Goal: Information Seeking & Learning: Learn about a topic

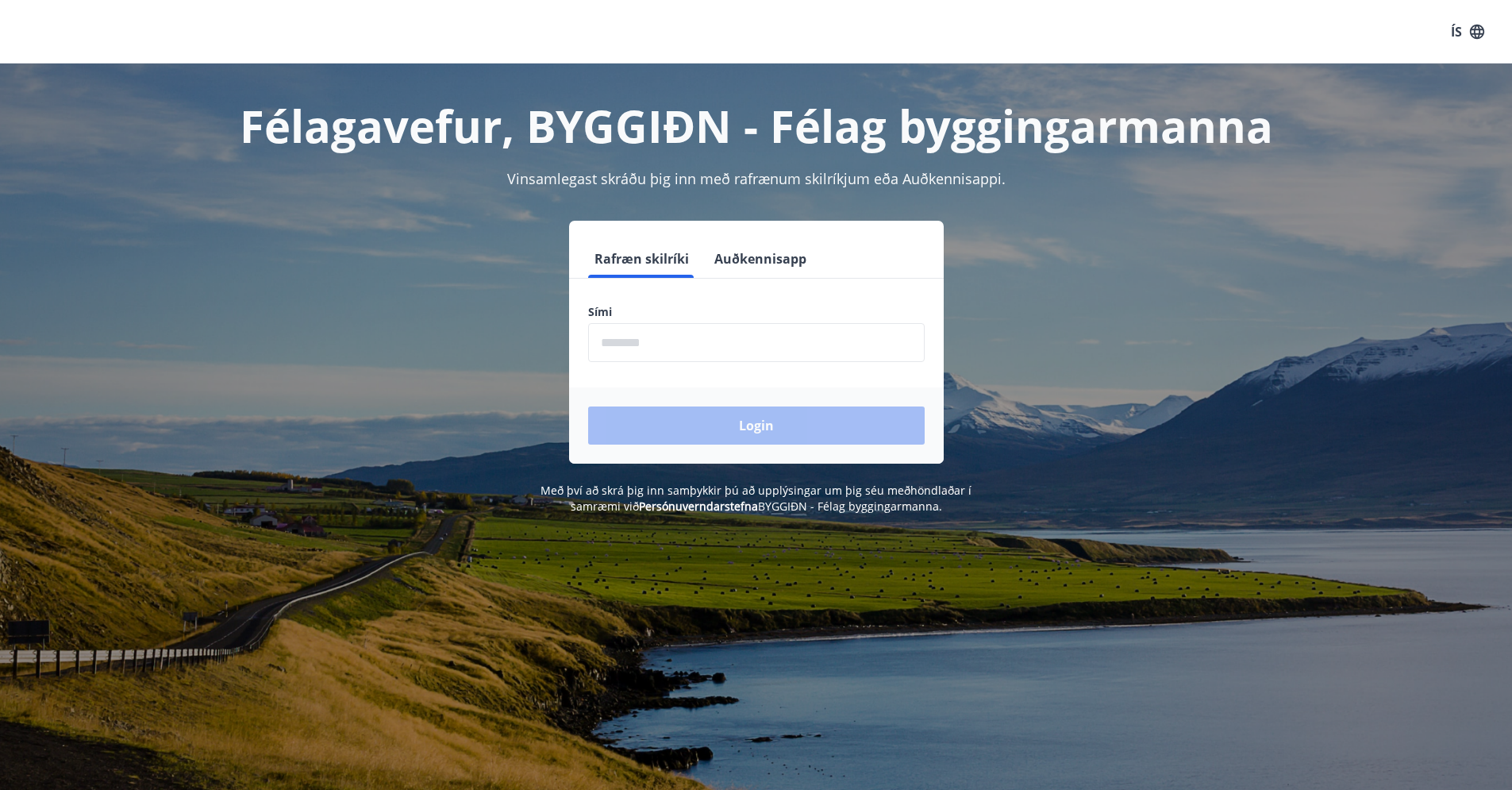
click at [650, 349] on input "phone" at bounding box center [756, 342] width 337 height 39
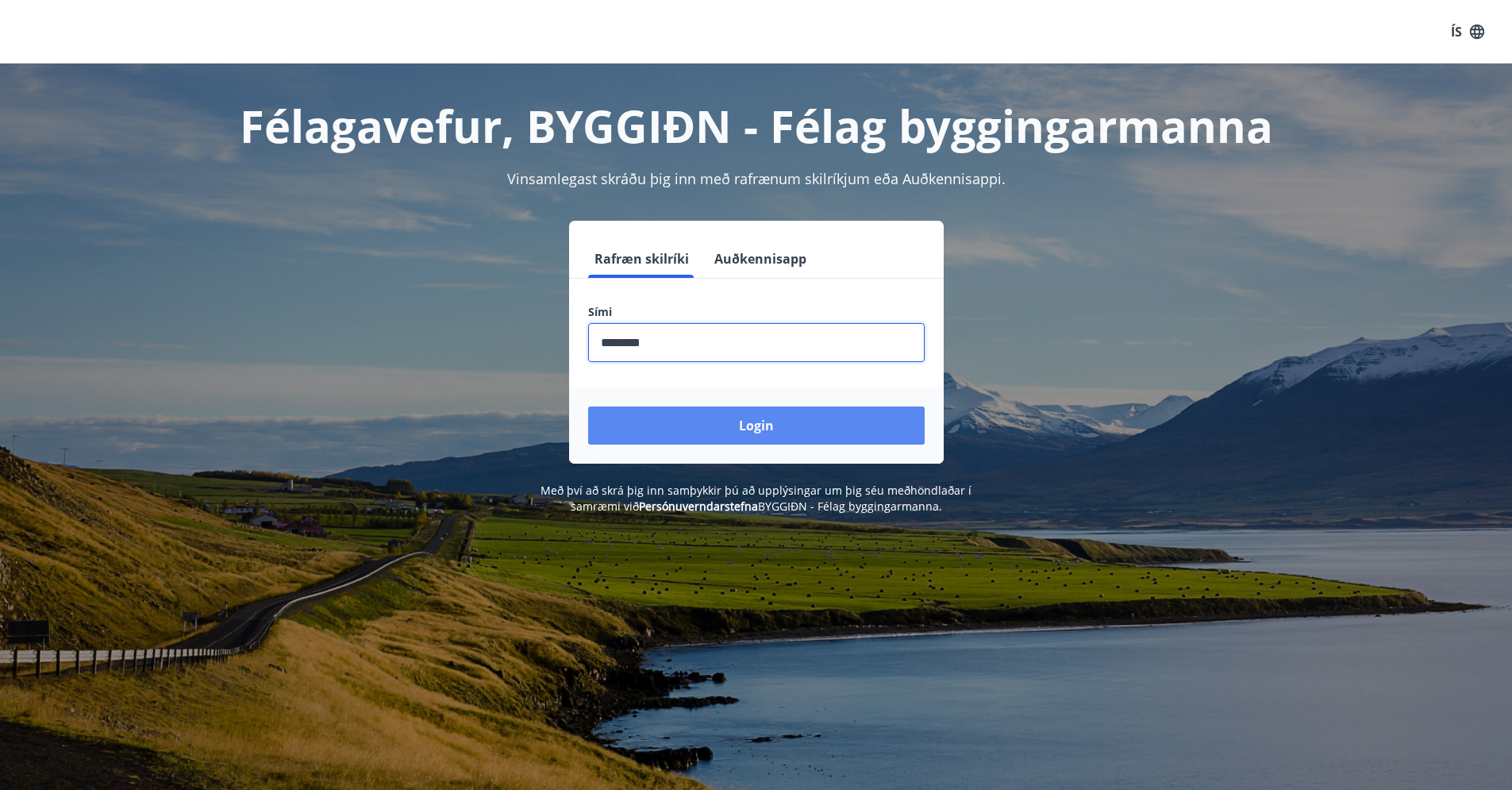
type input "********"
click at [711, 433] on button "Login" at bounding box center [756, 425] width 337 height 38
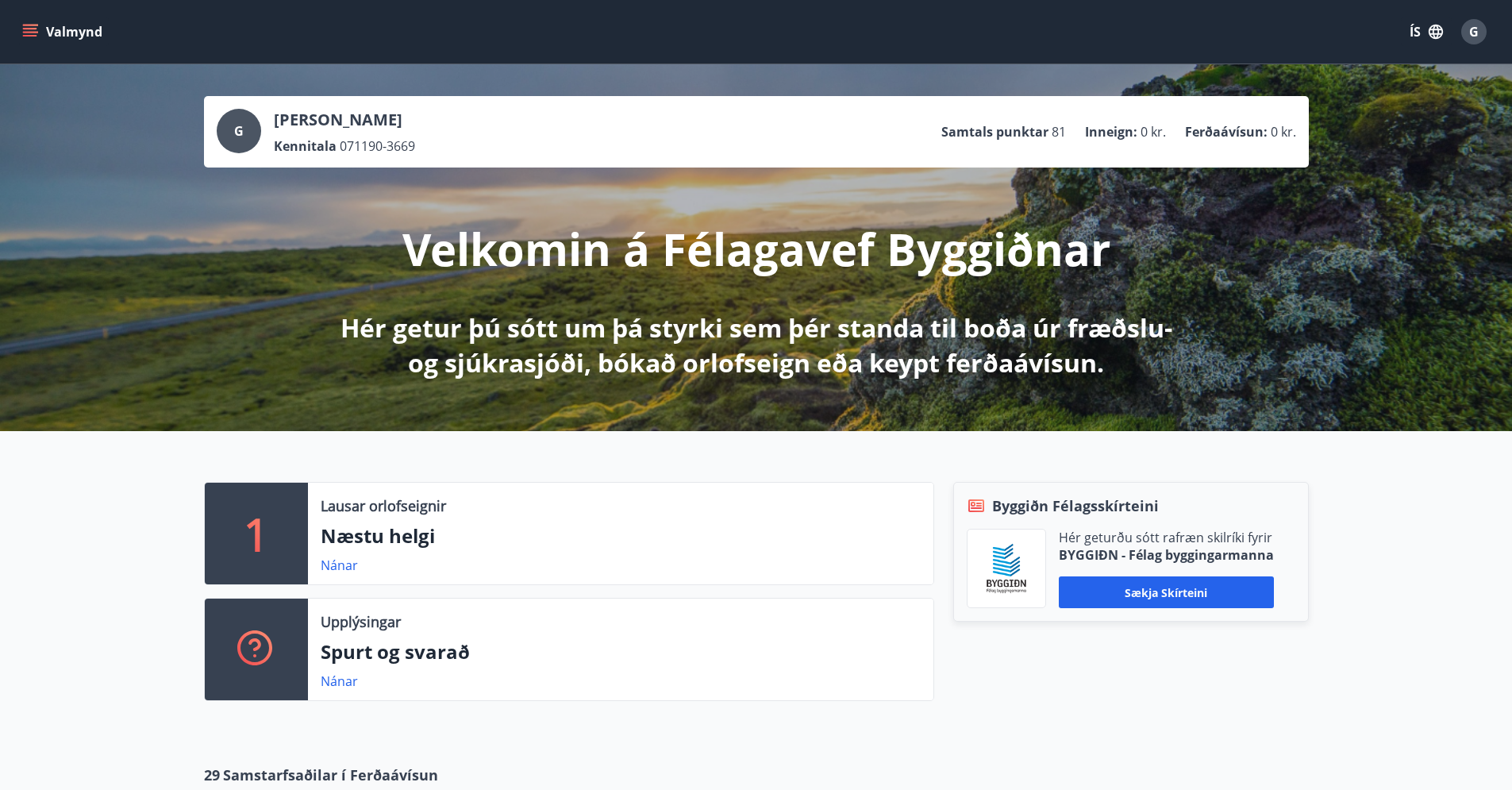
click at [1474, 31] on span "G" at bounding box center [1474, 32] width 10 height 18
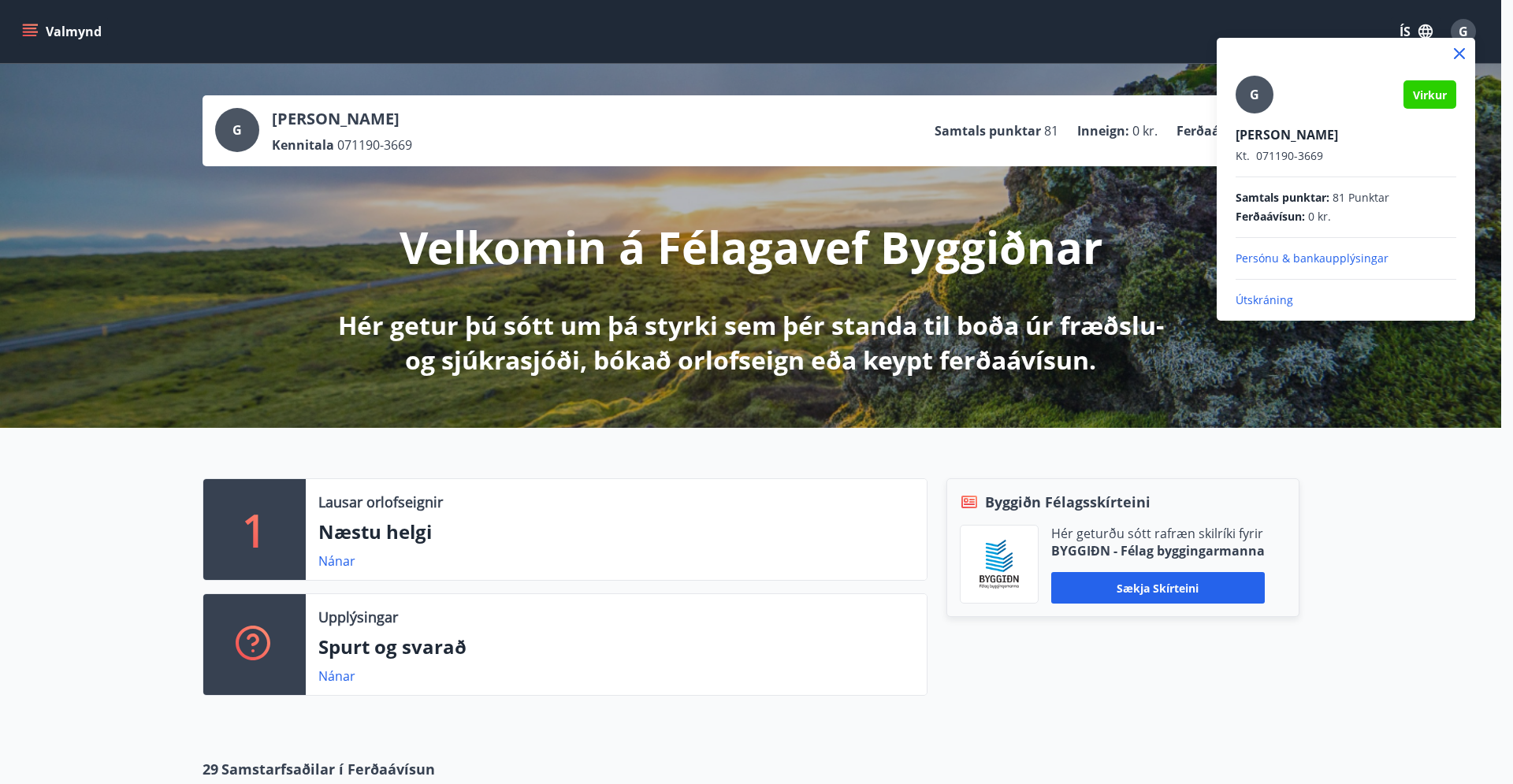
click at [1461, 52] on icon at bounding box center [1460, 53] width 11 height 11
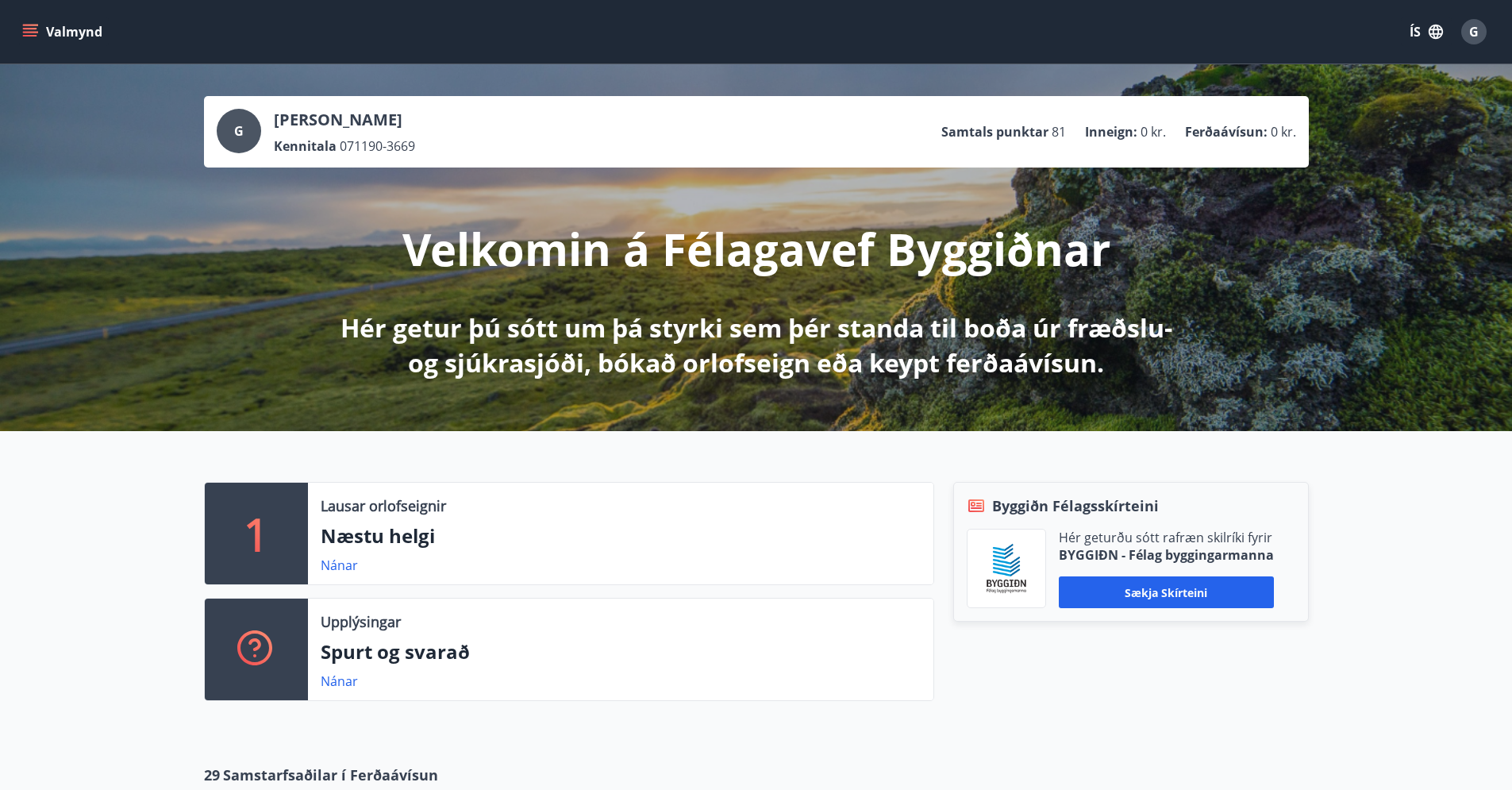
click at [33, 30] on icon "menu" at bounding box center [31, 32] width 16 height 16
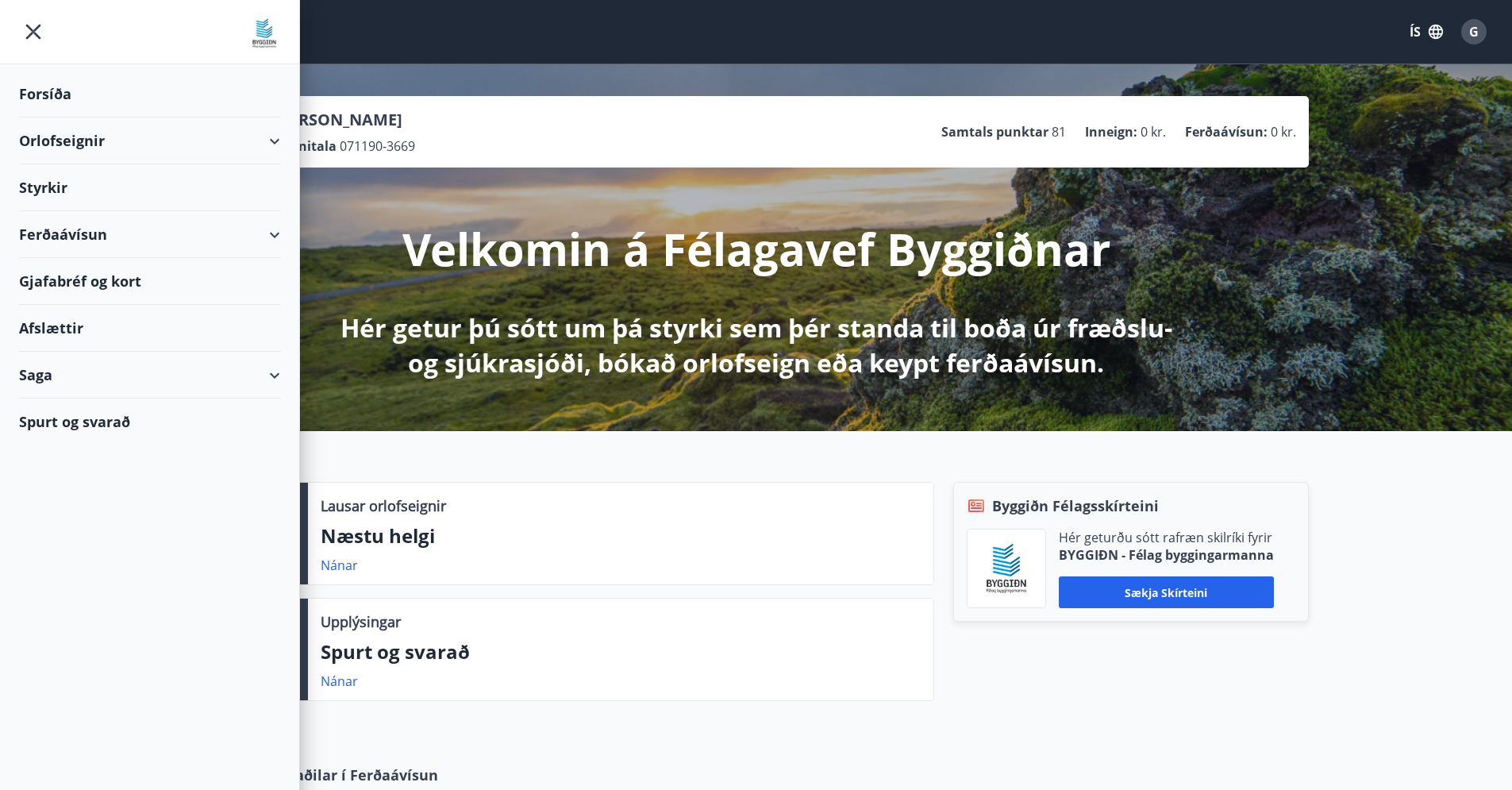
click at [121, 272] on div "Gjafabréf og kort" at bounding box center [149, 281] width 261 height 47
click at [991, 702] on div "Byggiðn Félagsskírteini Hér geturðu sótt rafræn skilríki fyrir BYGGIÐN - Félag …" at bounding box center [1122, 598] width 374 height 232
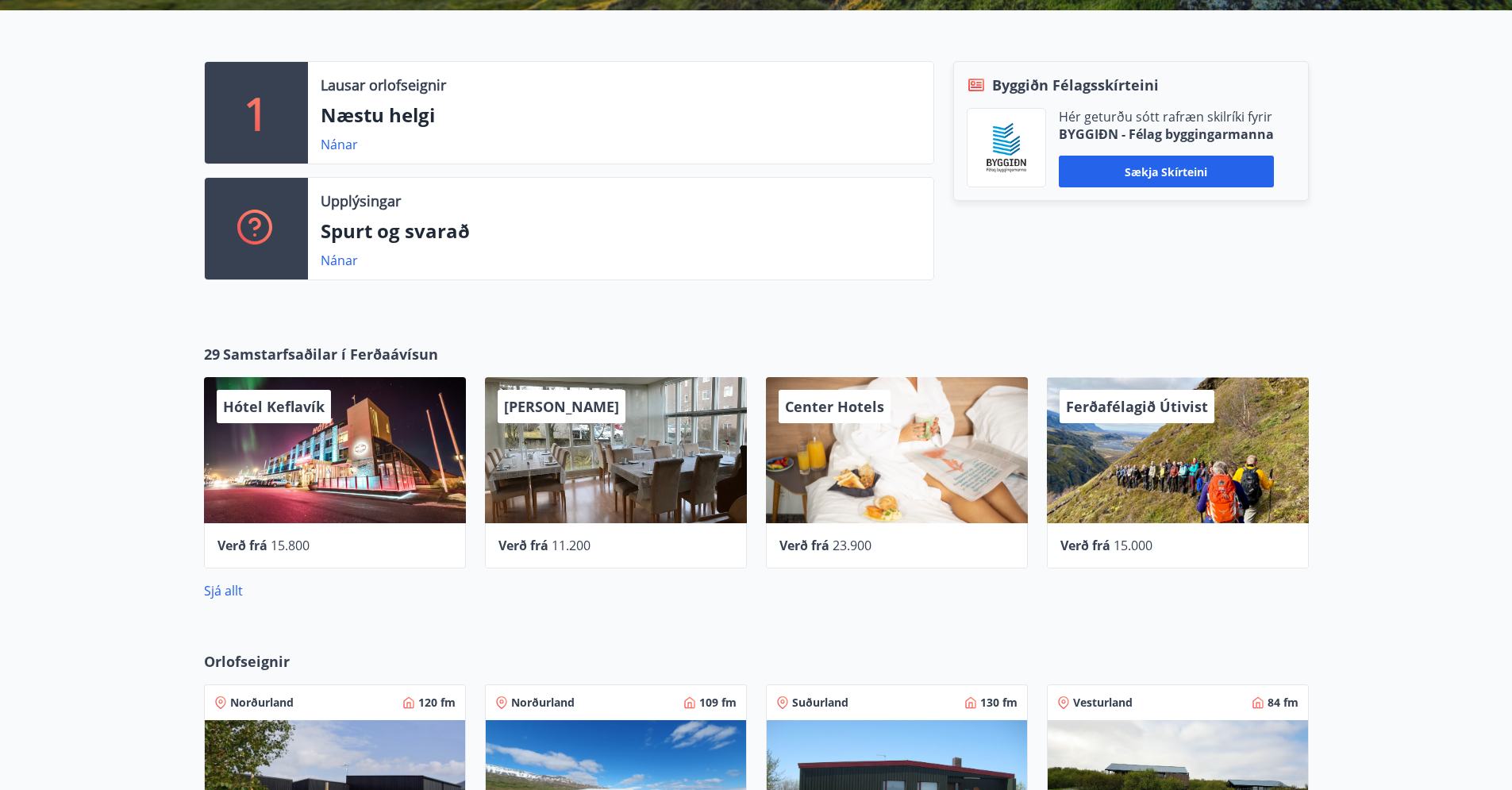
scroll to position [422, 0]
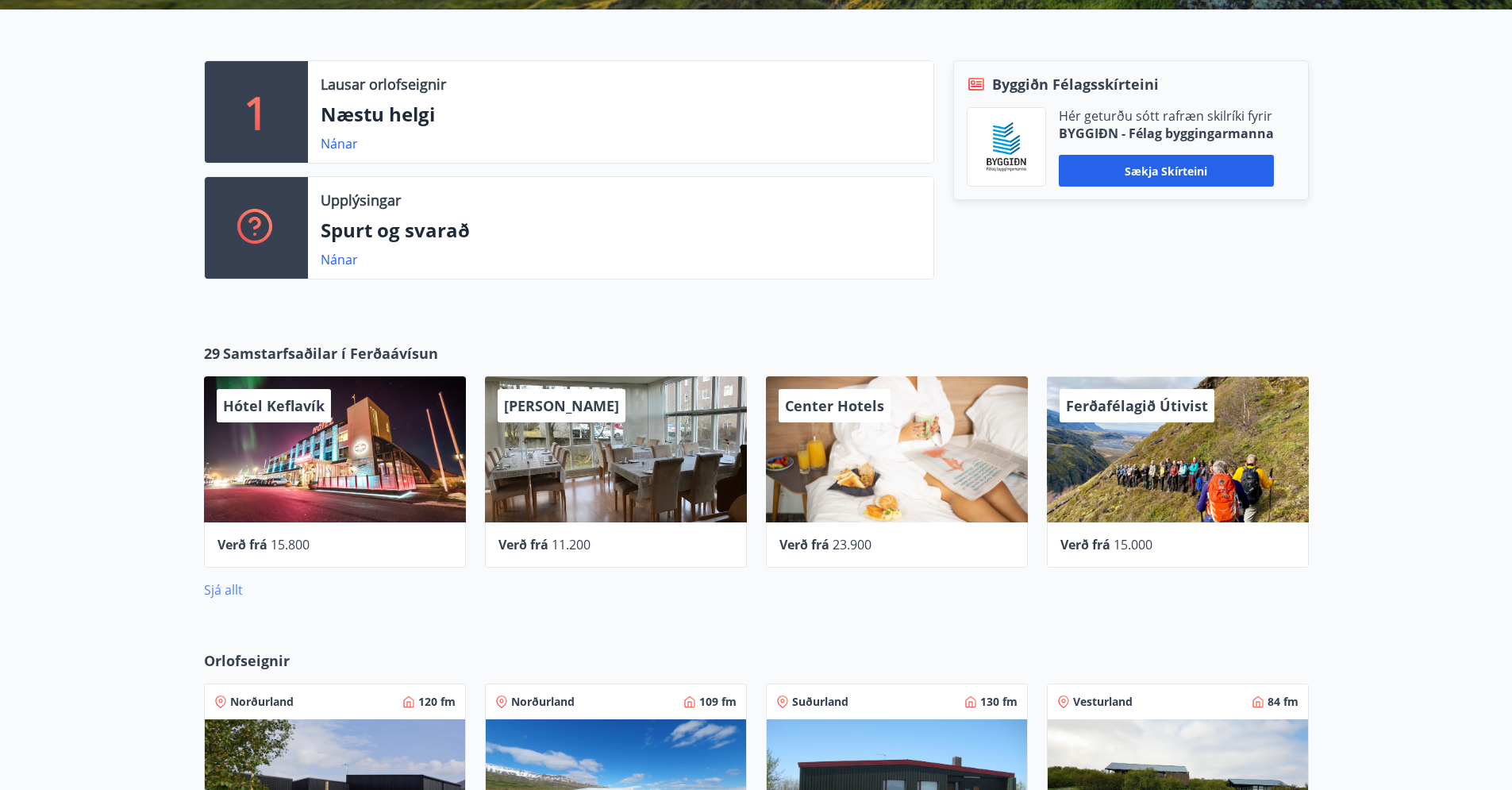
click at [221, 590] on link "Sjá allt" at bounding box center [223, 590] width 39 height 18
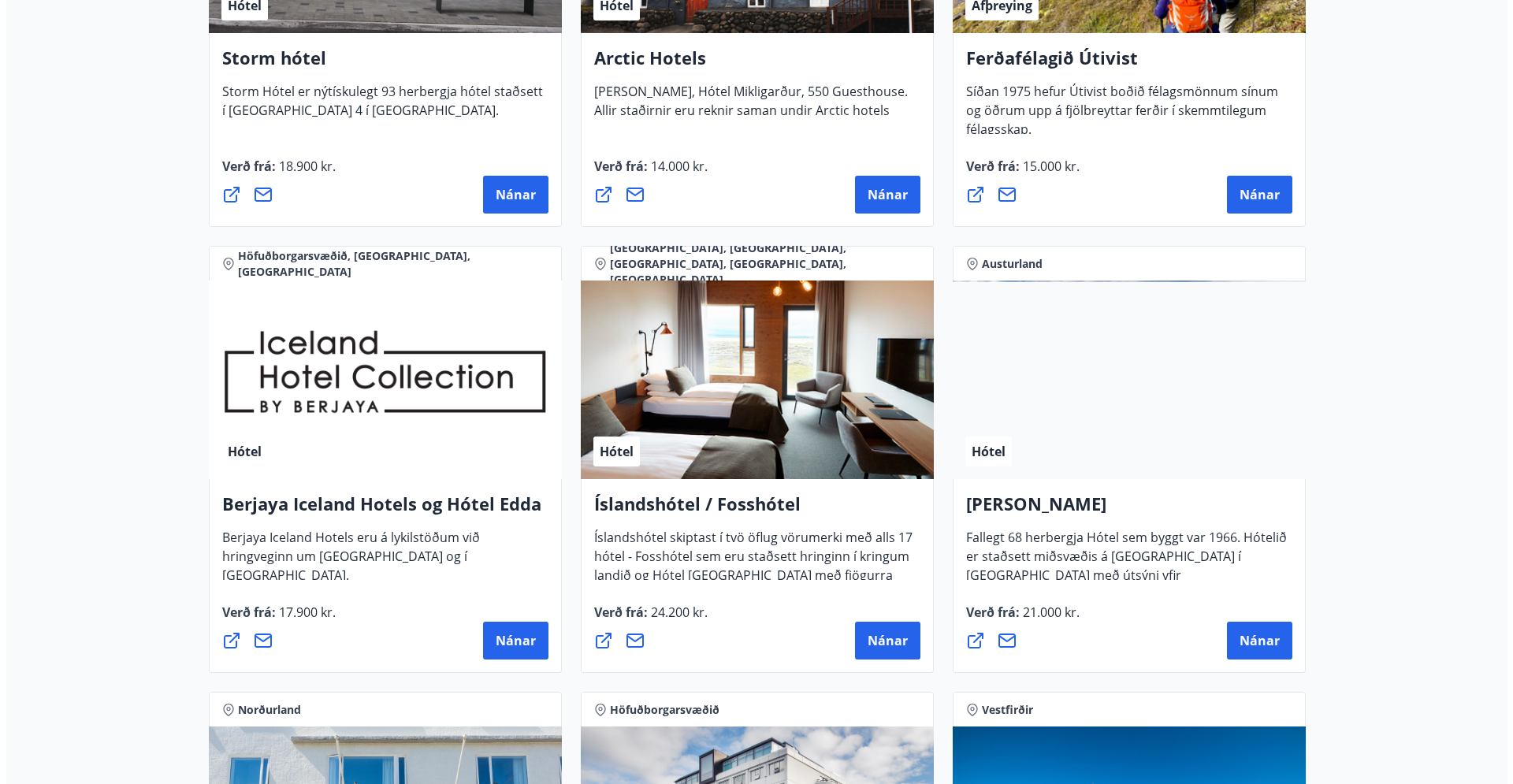
scroll to position [2012, 0]
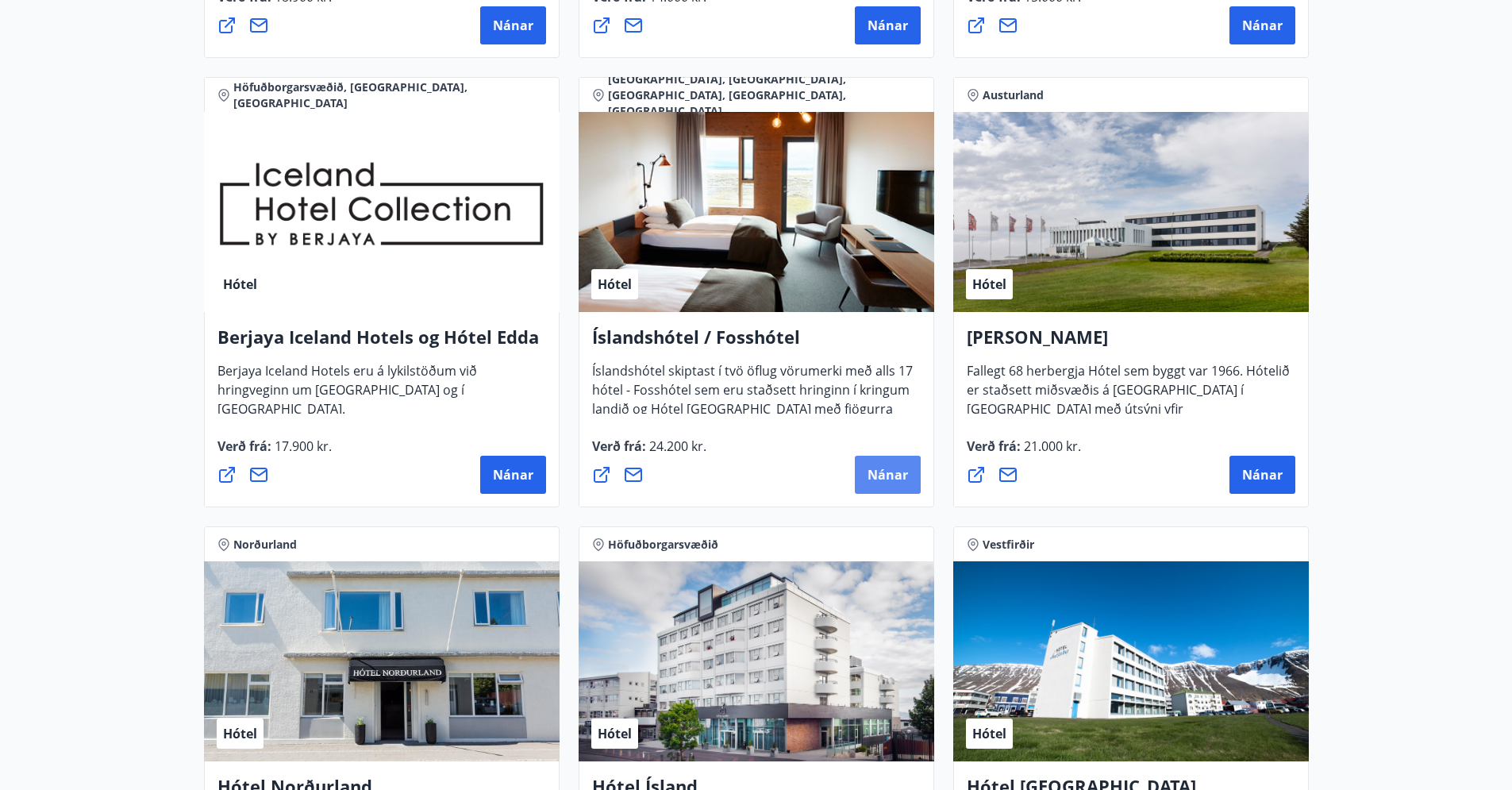
click at [898, 477] on span "Nánar" at bounding box center [888, 475] width 40 height 18
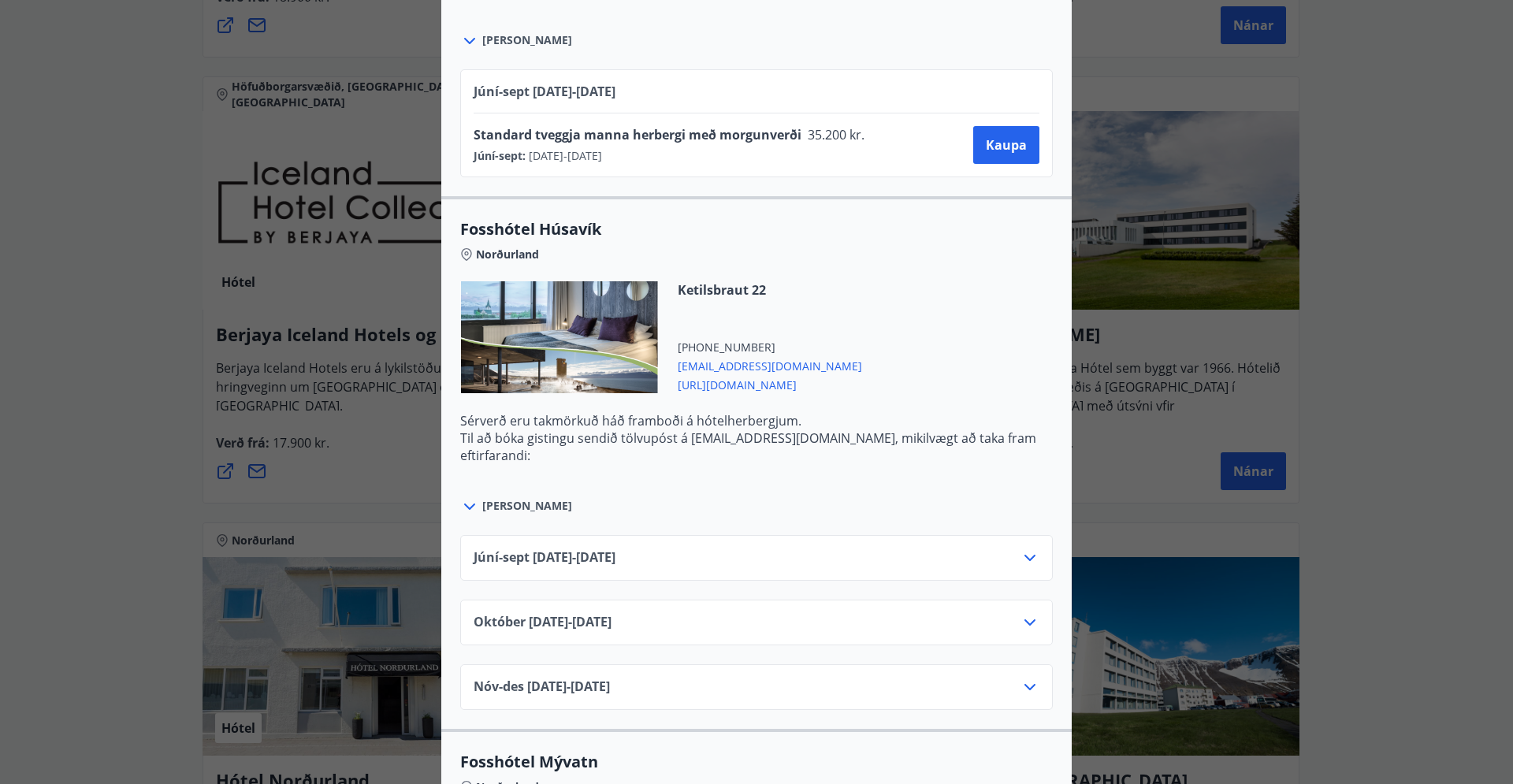
scroll to position [2425, 0]
click at [1036, 554] on div "Júní-sept 01.06.25 - 30.09.25" at bounding box center [756, 555] width 593 height 45
click at [1030, 555] on icon at bounding box center [1030, 556] width 19 height 19
